Goal: Information Seeking & Learning: Learn about a topic

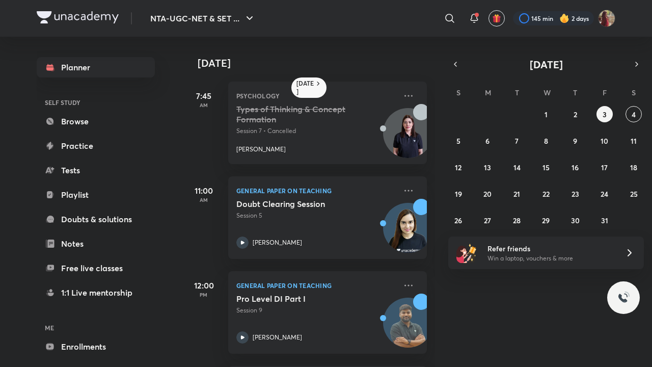
scroll to position [44, 0]
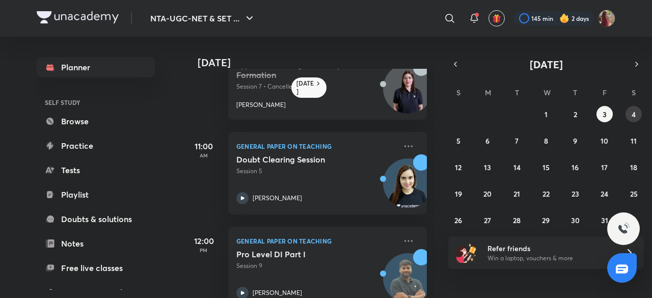
click at [634, 117] on abbr "4" at bounding box center [634, 115] width 4 height 10
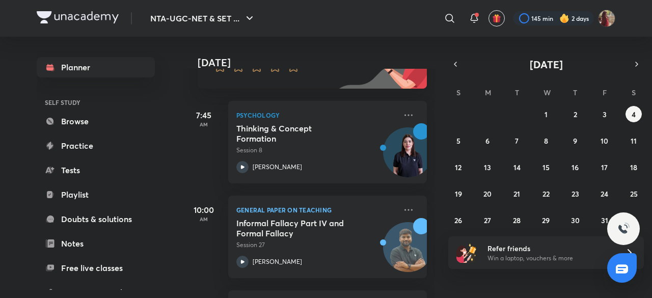
scroll to position [122, 0]
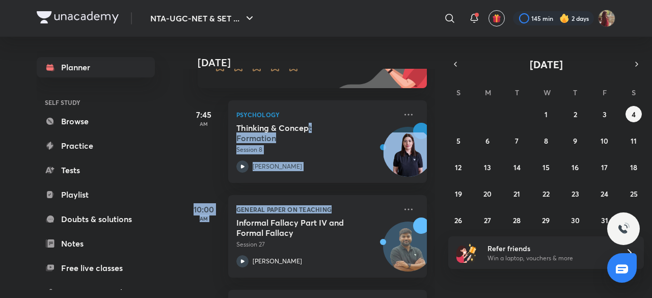
drag, startPoint x: 309, startPoint y: 128, endPoint x: 415, endPoint y: 192, distance: 124.0
click at [415, 192] on div "[DATE] Good evening, [PERSON_NAME] You have 4 events [DATE] Give us your feedba…" at bounding box center [309, 167] width 252 height 261
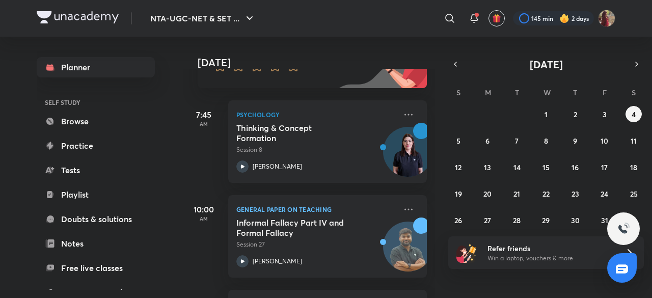
click at [475, 284] on div "[DATE] Good evening, [PERSON_NAME] You have 4 events [DATE] Give us your feedba…" at bounding box center [416, 167] width 467 height 261
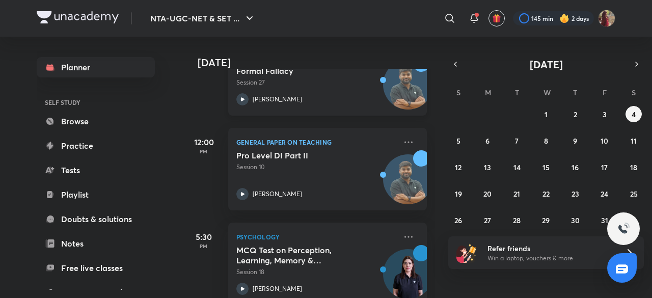
scroll to position [307, 0]
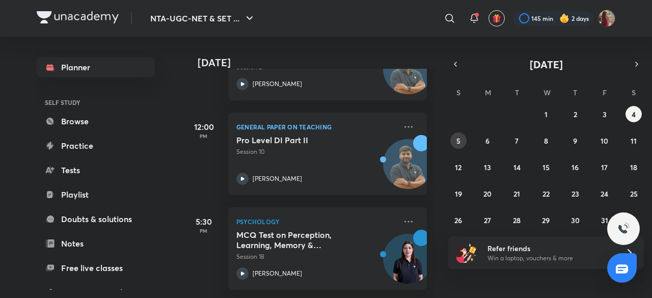
click at [455, 139] on button "5" at bounding box center [458, 140] width 16 height 16
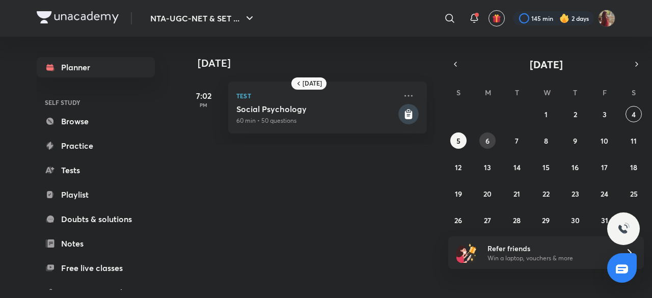
click at [490, 142] on button "6" at bounding box center [487, 140] width 16 height 16
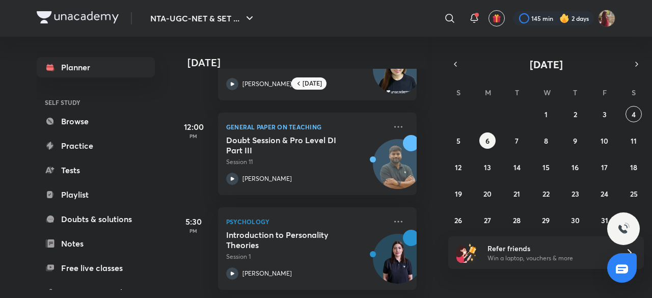
scroll to position [0, 10]
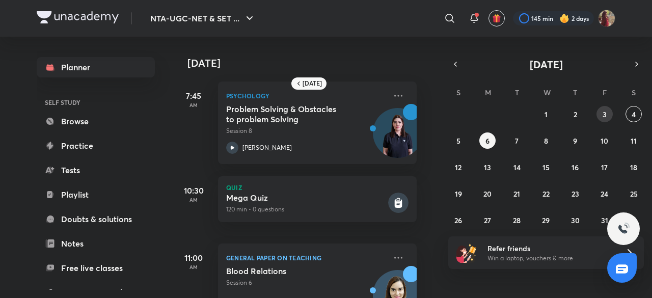
click at [604, 111] on abbr "3" at bounding box center [605, 115] width 4 height 10
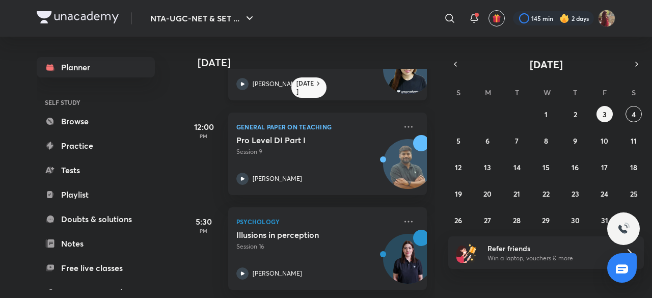
scroll to position [0, 0]
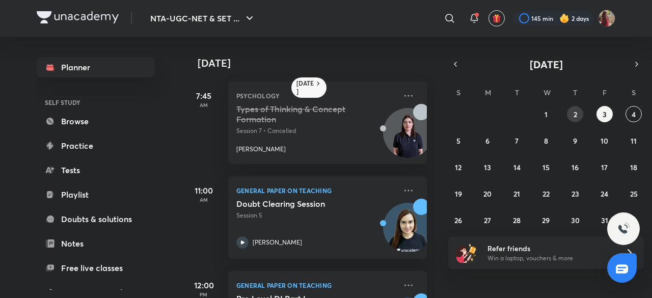
click at [576, 120] on button "2" at bounding box center [575, 114] width 16 height 16
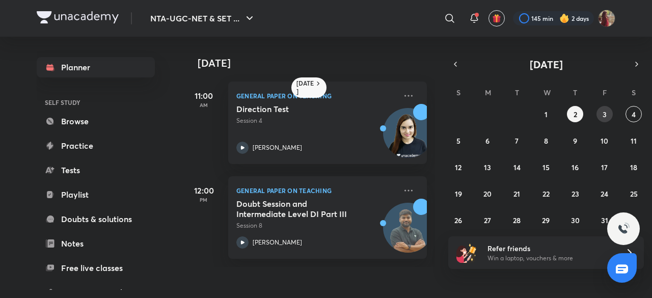
click at [599, 113] on button "3" at bounding box center [604, 114] width 16 height 16
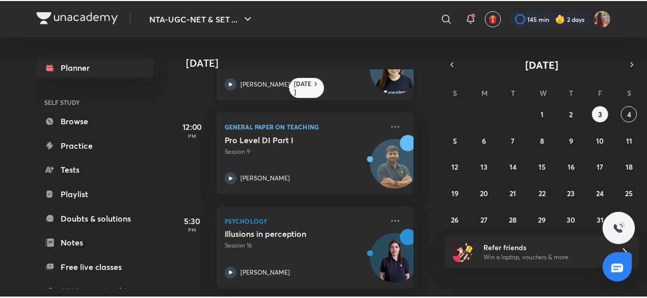
scroll to position [0, 10]
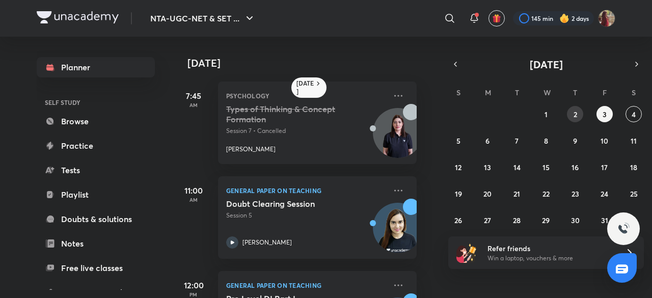
click at [582, 117] on button "2" at bounding box center [575, 114] width 16 height 16
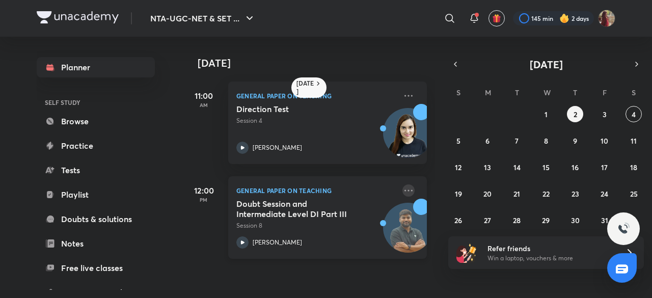
click at [403, 188] on icon at bounding box center [408, 190] width 12 height 12
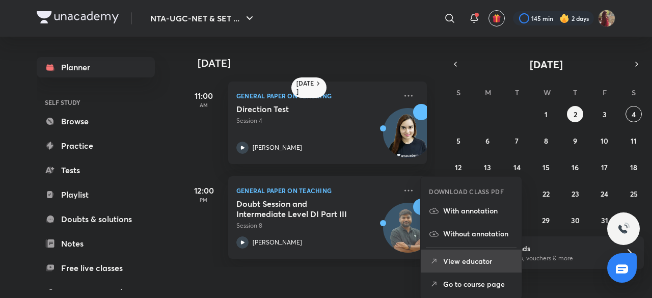
click at [464, 261] on p "View educator" at bounding box center [478, 261] width 70 height 11
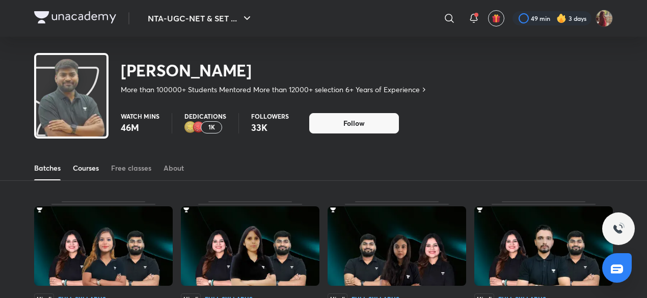
click at [94, 168] on div "Courses" at bounding box center [86, 168] width 26 height 10
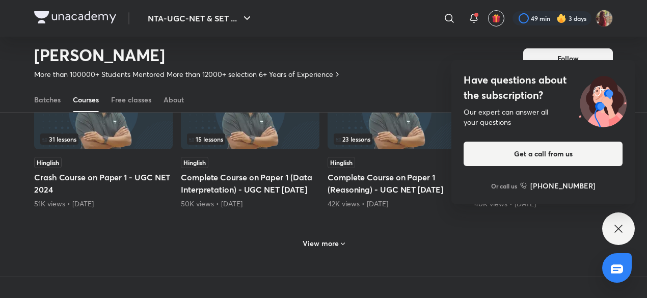
scroll to position [485, 0]
click at [331, 248] on h6 "View more" at bounding box center [321, 243] width 36 height 10
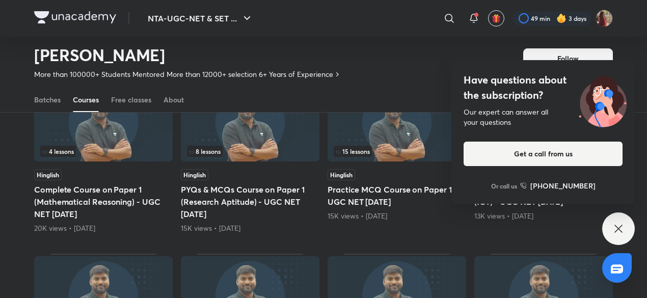
scroll to position [917, 0]
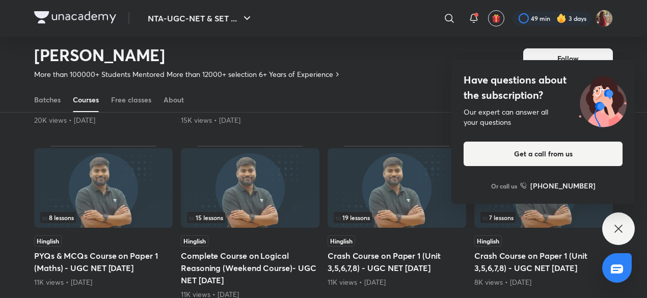
click at [621, 229] on icon at bounding box center [618, 229] width 12 height 12
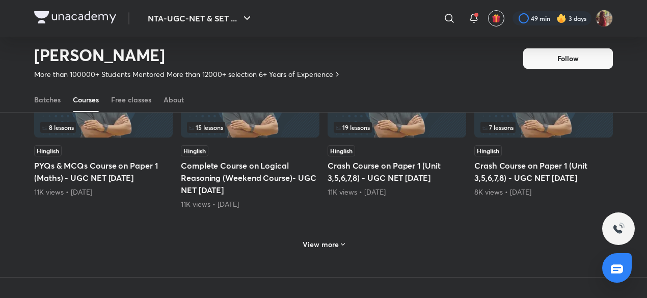
scroll to position [1008, 0]
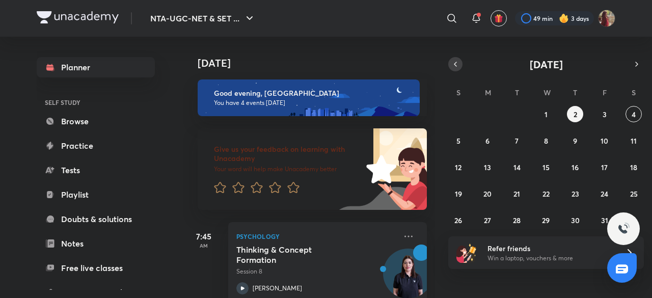
click at [460, 69] on button "button" at bounding box center [455, 64] width 14 height 14
click at [545, 147] on button "10" at bounding box center [546, 140] width 16 height 16
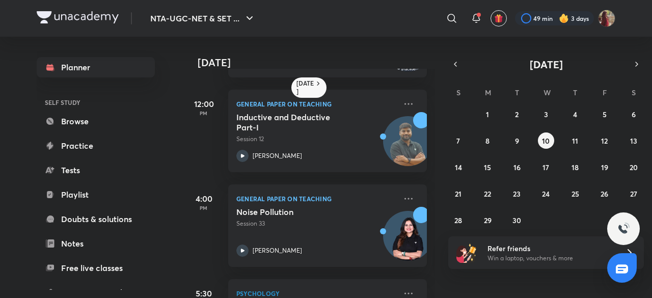
scroll to position [451, 0]
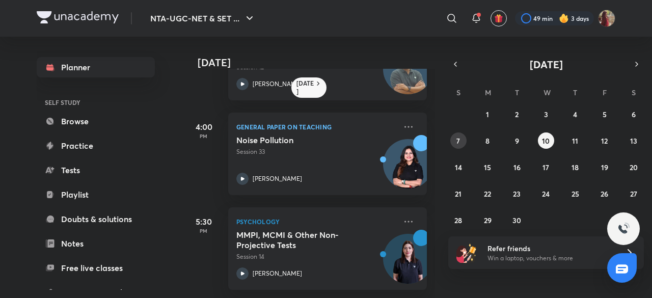
click at [454, 144] on button "7" at bounding box center [458, 140] width 16 height 16
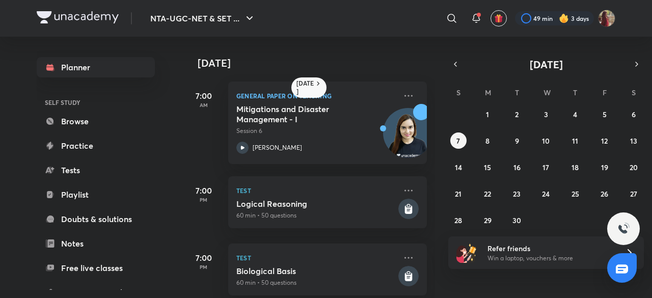
scroll to position [17, 0]
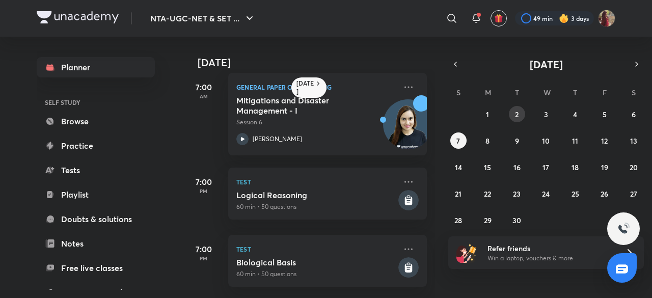
click at [512, 119] on button "2" at bounding box center [517, 114] width 16 height 16
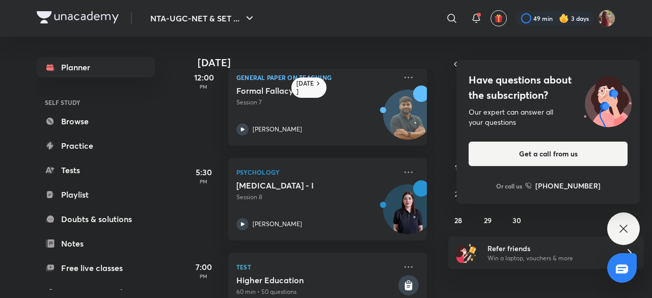
scroll to position [209, 0]
click at [617, 239] on div "Have questions about the subscription? Our expert can answer all your questions…" at bounding box center [623, 228] width 33 height 33
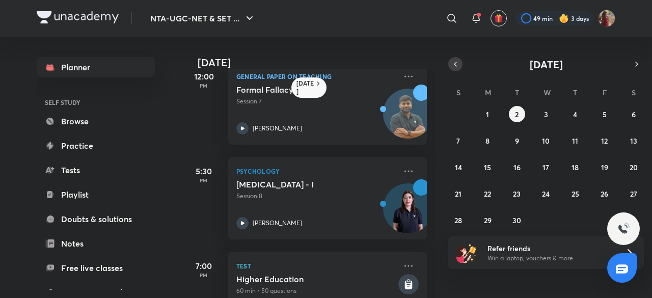
click at [453, 70] on button "button" at bounding box center [455, 64] width 14 height 14
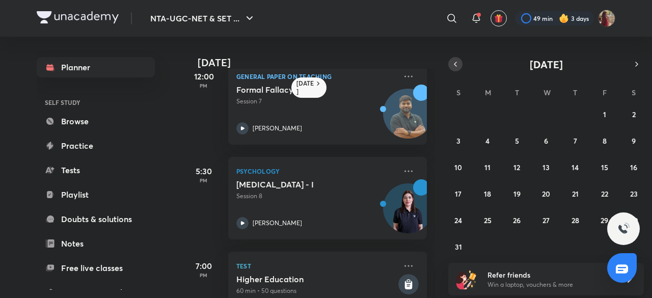
click at [453, 70] on button "button" at bounding box center [455, 64] width 14 height 14
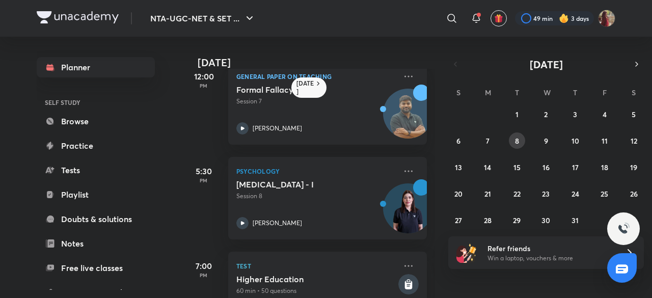
drag, startPoint x: 522, startPoint y: 147, endPoint x: 518, endPoint y: 142, distance: 6.2
click at [518, 142] on button "8" at bounding box center [517, 140] width 16 height 16
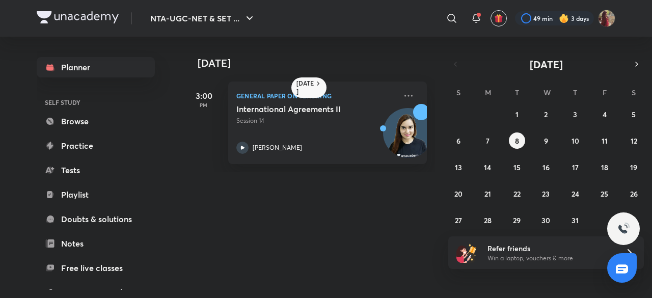
click at [534, 184] on div "29 30 1 2 3 4 5 6 7 8 9 10 11 12 13 14 15 16 17 18 19 20 21 22 23 24 25 26 27 2…" at bounding box center [546, 167] width 196 height 122
click at [542, 192] on abbr "23" at bounding box center [546, 194] width 8 height 10
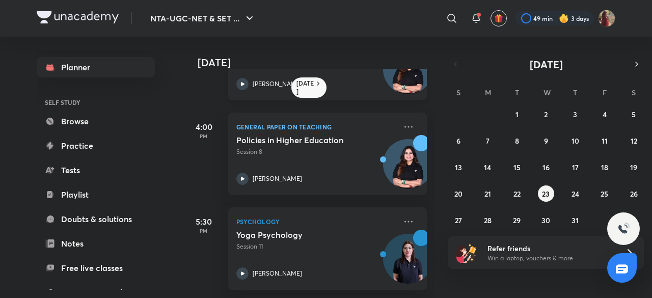
scroll to position [0, 0]
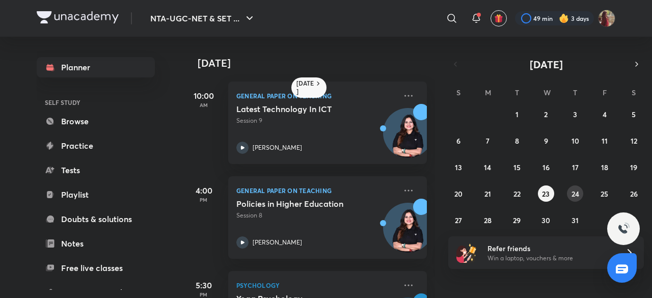
click at [574, 192] on abbr "24" at bounding box center [575, 194] width 8 height 10
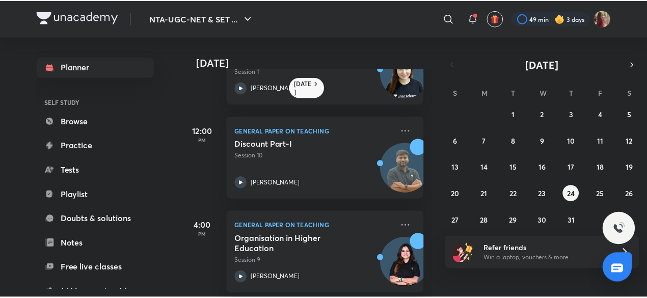
scroll to position [250, 0]
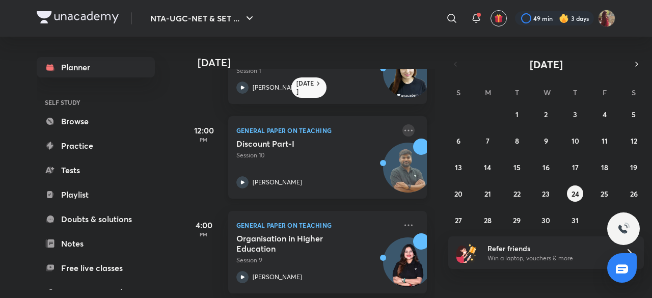
click at [402, 131] on icon at bounding box center [408, 130] width 12 height 12
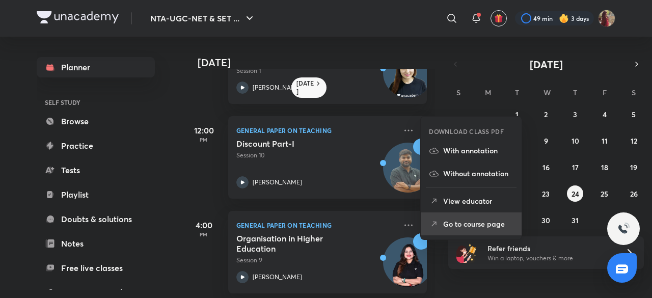
click at [467, 222] on p "Go to course page" at bounding box center [478, 224] width 70 height 11
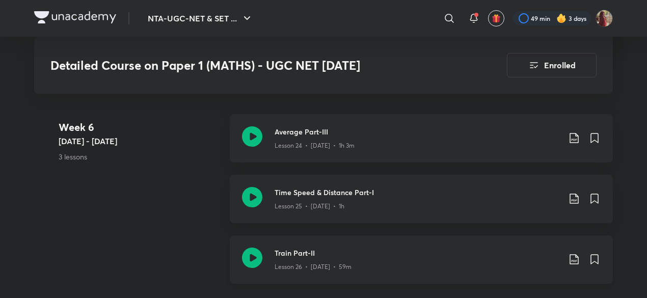
scroll to position [2279, 0]
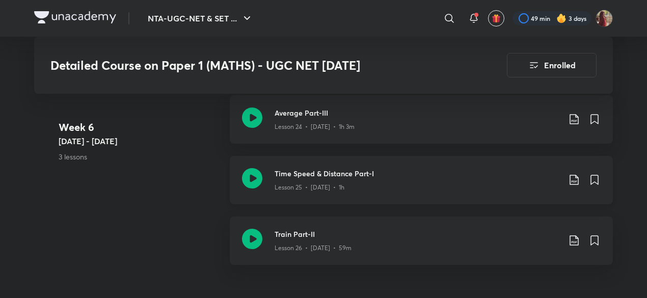
click at [576, 186] on icon at bounding box center [574, 180] width 12 height 12
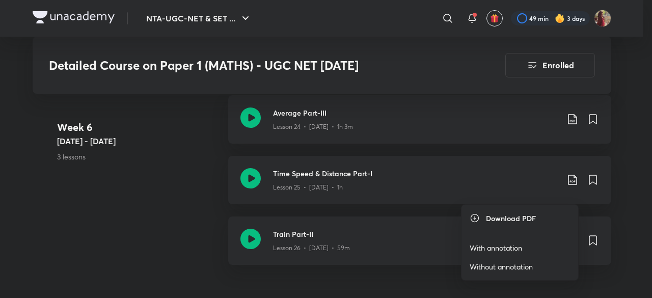
click at [502, 243] on p "With annotation" at bounding box center [496, 247] width 52 height 11
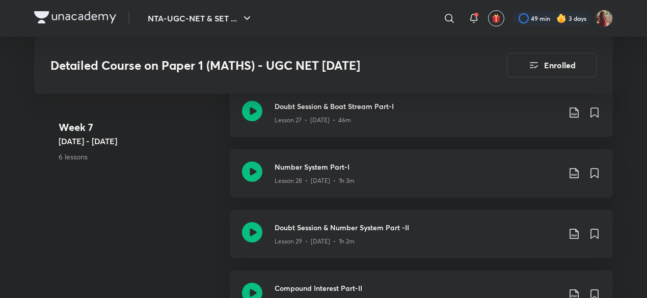
scroll to position [2524, 0]
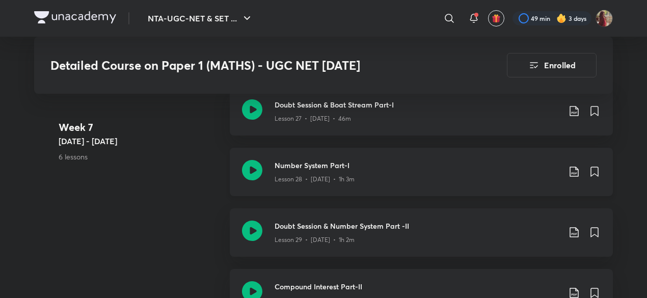
click at [575, 178] on icon at bounding box center [574, 172] width 12 height 12
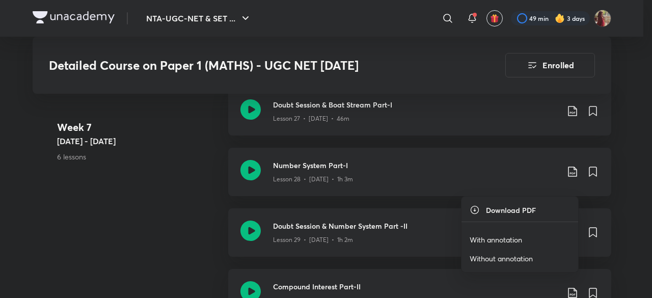
click at [501, 232] on li "With annotation" at bounding box center [519, 239] width 117 height 19
click at [513, 241] on p "With annotation" at bounding box center [496, 239] width 52 height 11
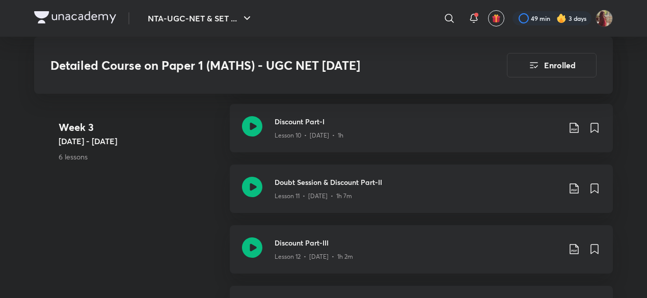
scroll to position [1026, 0]
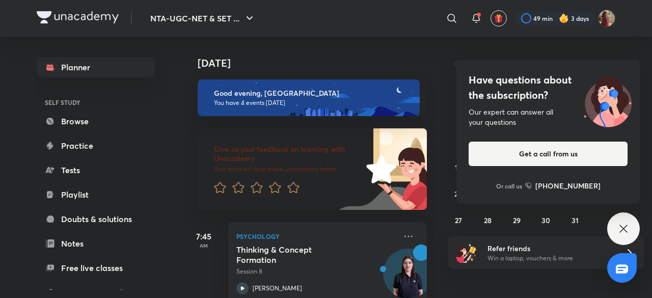
click at [633, 226] on div "Have questions about the subscription? Our expert can answer all your questions…" at bounding box center [623, 228] width 33 height 33
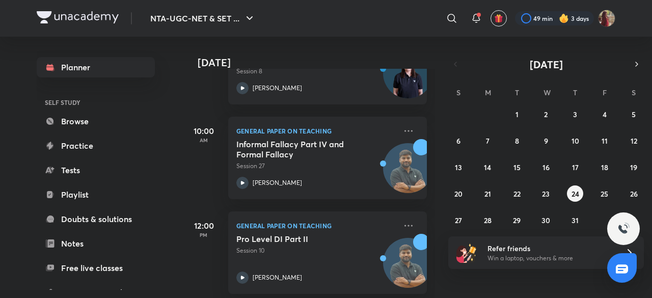
scroll to position [200, 0]
click at [637, 59] on button "button" at bounding box center [637, 64] width 14 height 14
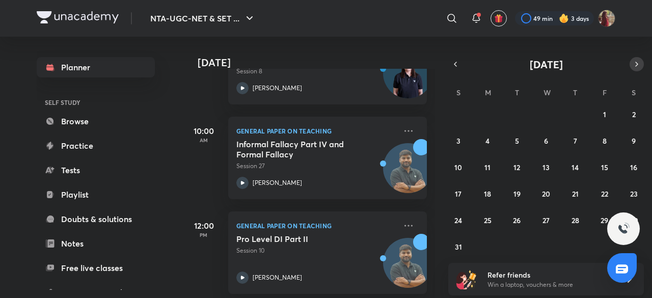
click at [637, 59] on button "button" at bounding box center [637, 64] width 14 height 14
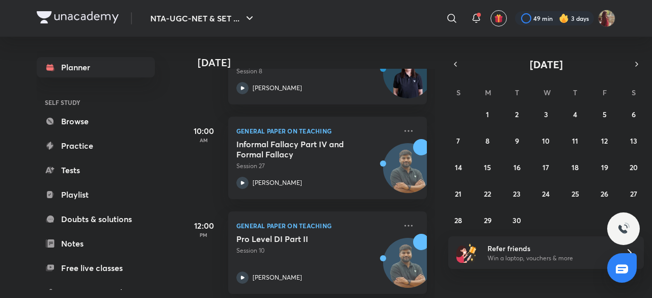
click at [541, 178] on div "31 1 2 3 4 5 6 7 8 9 10 11 12 13 14 15 16 17 18 19 20 21 22 23 24 25 26 27 28 2…" at bounding box center [546, 167] width 196 height 122
click at [633, 68] on icon "button" at bounding box center [637, 64] width 8 height 9
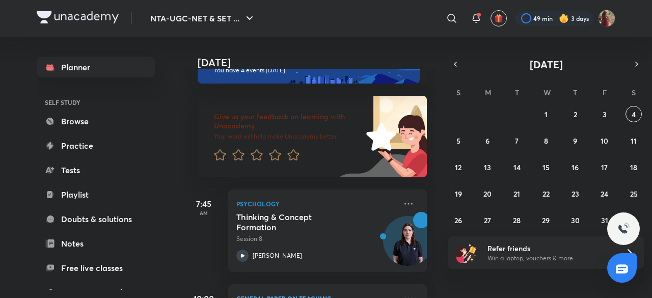
scroll to position [0, 0]
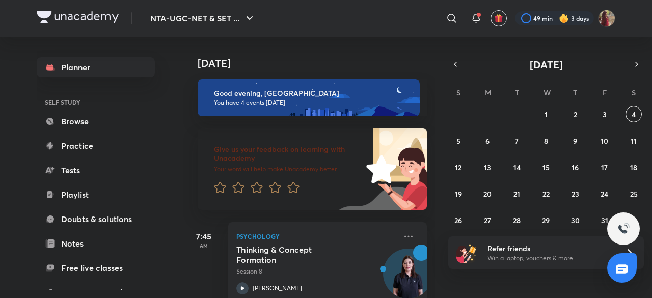
click at [536, 107] on div "28 29 30 1 2 3 4 5 6 7 8 9 10 11 12 13 14 15 16 17 18 19 20 21 22 23 24 25 26 2…" at bounding box center [546, 167] width 196 height 122
click at [546, 111] on abbr "1" at bounding box center [546, 115] width 3 height 10
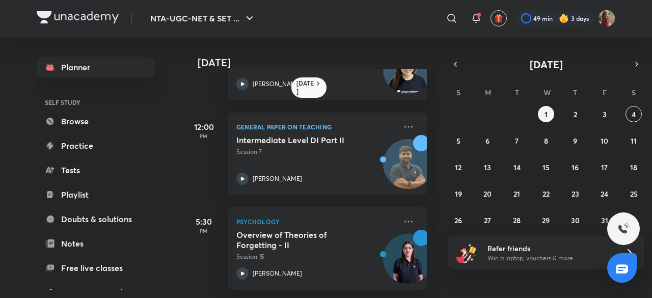
scroll to position [72, 0]
click at [578, 119] on button "2" at bounding box center [575, 114] width 16 height 16
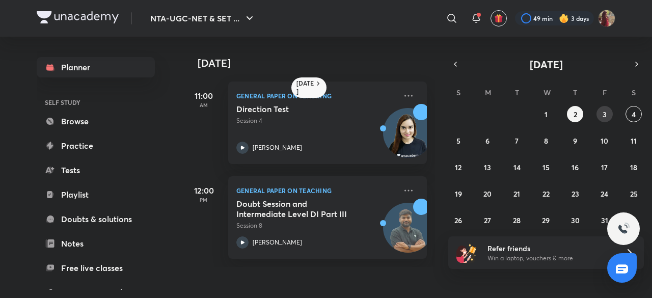
click at [603, 118] on abbr "3" at bounding box center [605, 115] width 4 height 10
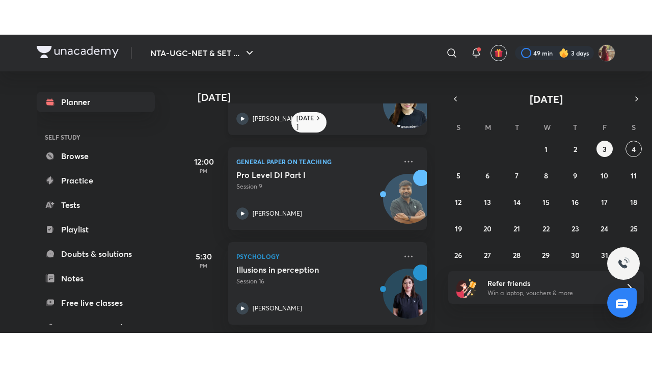
scroll to position [0, 0]
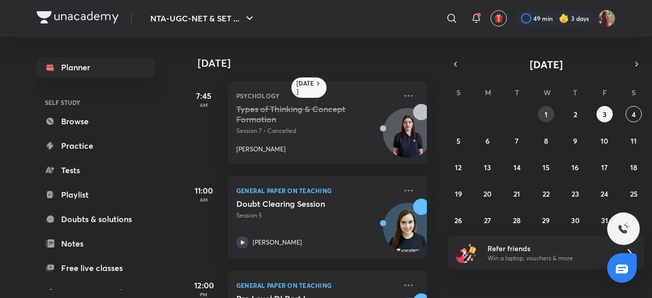
click at [545, 117] on abbr "1" at bounding box center [546, 115] width 3 height 10
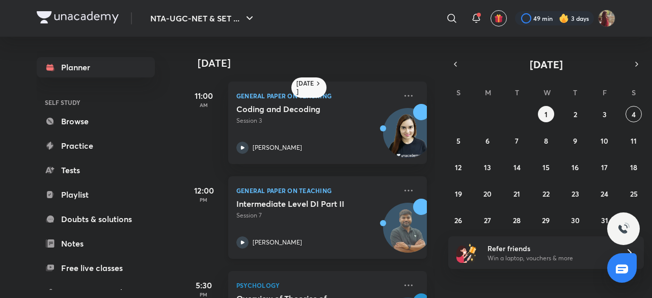
click at [241, 245] on icon at bounding box center [242, 242] width 12 height 12
click at [451, 59] on button "button" at bounding box center [455, 64] width 14 height 14
click at [517, 215] on abbr "30" at bounding box center [516, 220] width 9 height 10
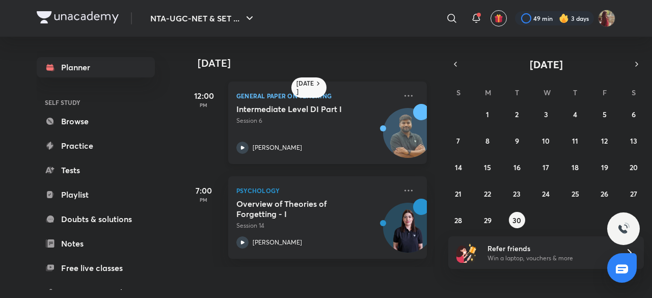
click at [243, 150] on icon at bounding box center [242, 148] width 12 height 12
click at [486, 225] on button "29" at bounding box center [487, 220] width 16 height 16
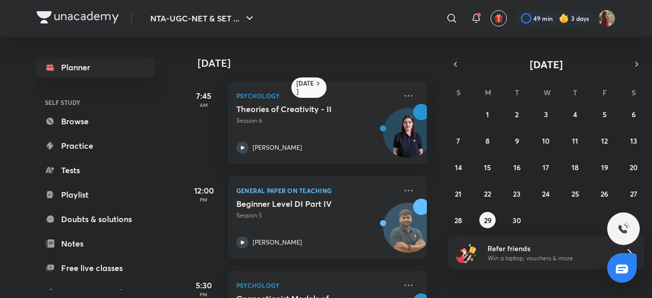
click at [240, 241] on icon at bounding box center [242, 242] width 12 height 12
click at [511, 212] on div "31 1 2 3 4 5 6 7 8 9 10 11 12 13 14 15 16 17 18 19 20 21 22 23 24 25 26 27 28 2…" at bounding box center [546, 167] width 196 height 122
click at [517, 222] on abbr "30" at bounding box center [516, 220] width 9 height 10
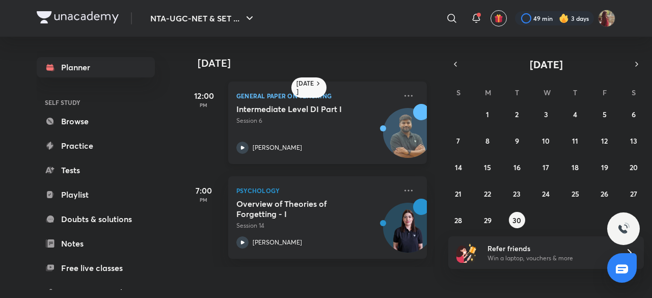
click at [243, 146] on icon at bounding box center [242, 148] width 12 height 12
